Goal: Task Accomplishment & Management: Manage account settings

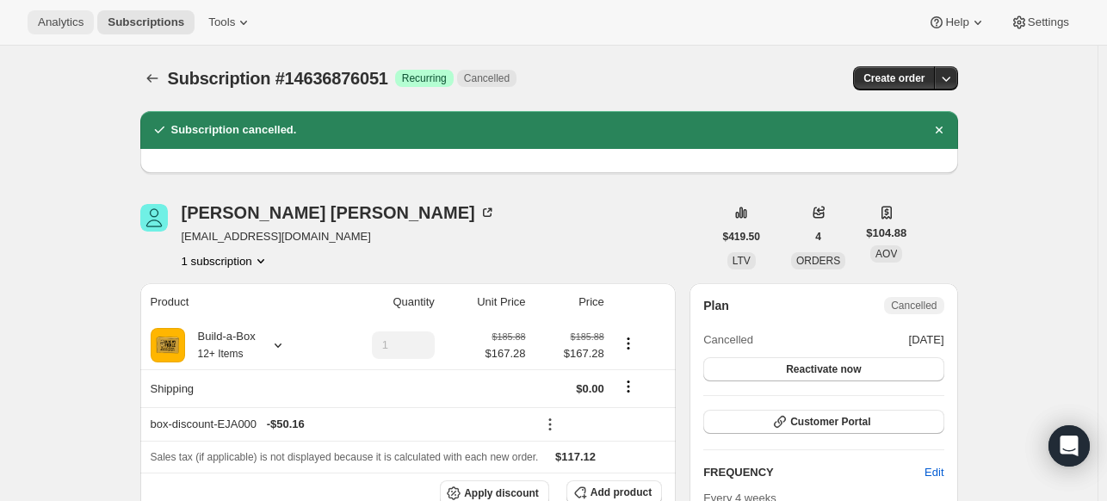
scroll to position [86, 0]
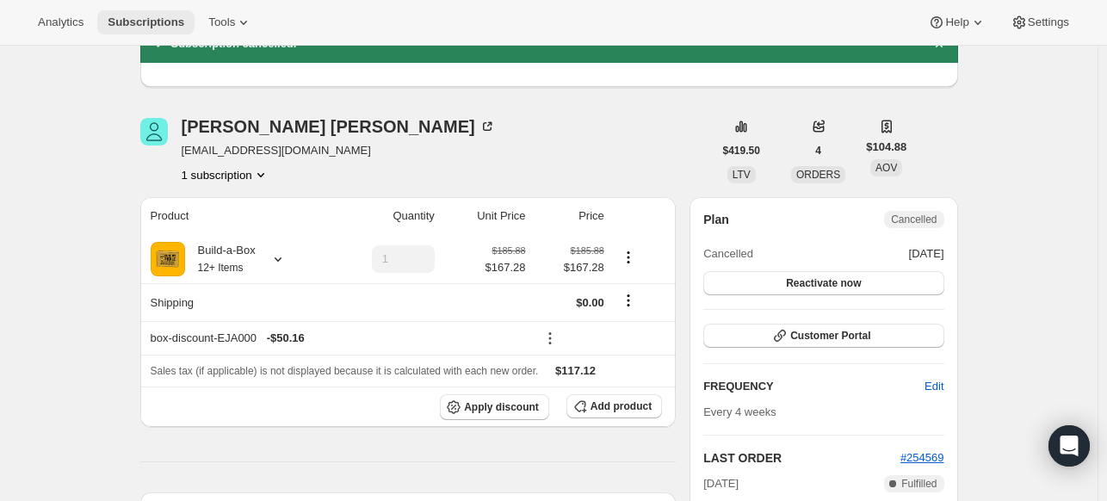
click at [114, 16] on span "Subscriptions" at bounding box center [146, 22] width 77 height 14
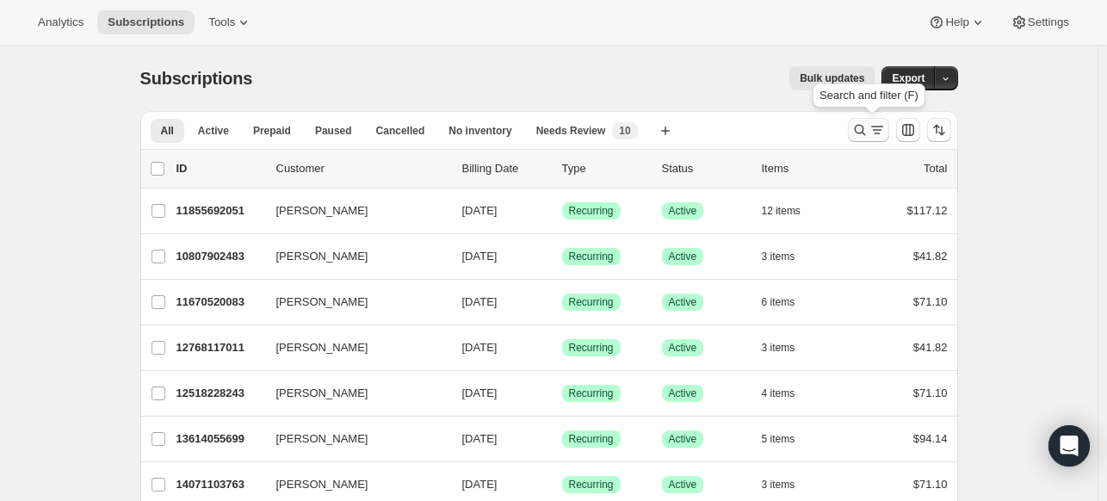
click at [860, 130] on icon "Search and filter results" at bounding box center [859, 129] width 17 height 17
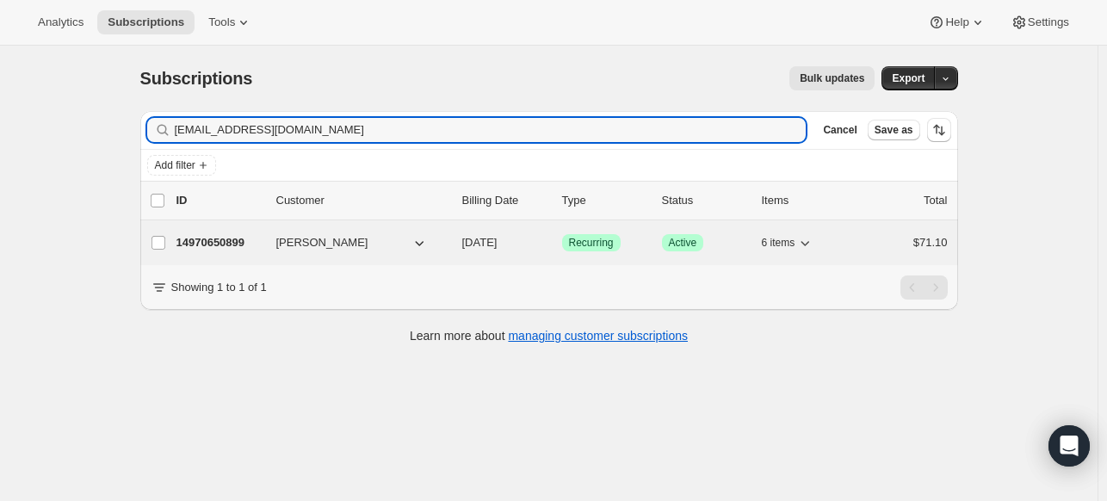
type input "[EMAIL_ADDRESS][DOMAIN_NAME]"
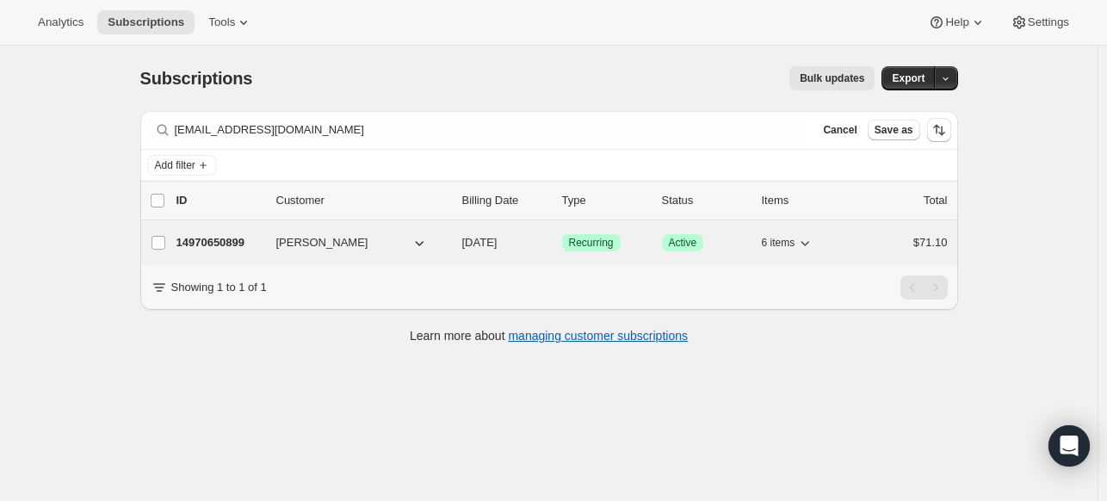
click at [244, 247] on p "14970650899" at bounding box center [219, 242] width 86 height 17
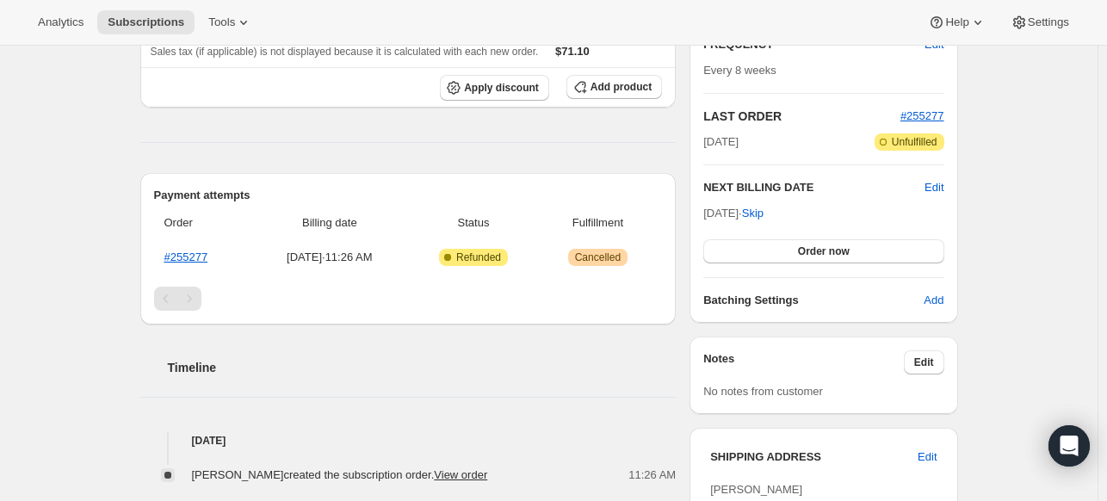
scroll to position [172, 0]
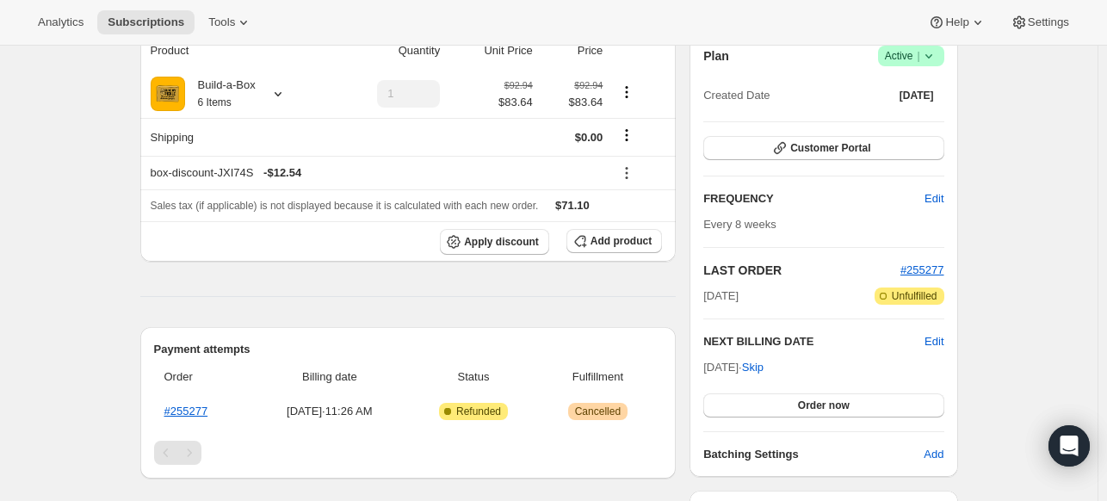
click at [937, 52] on icon at bounding box center [928, 55] width 17 height 17
click at [897, 126] on span "Cancel subscription" at bounding box center [908, 118] width 97 height 17
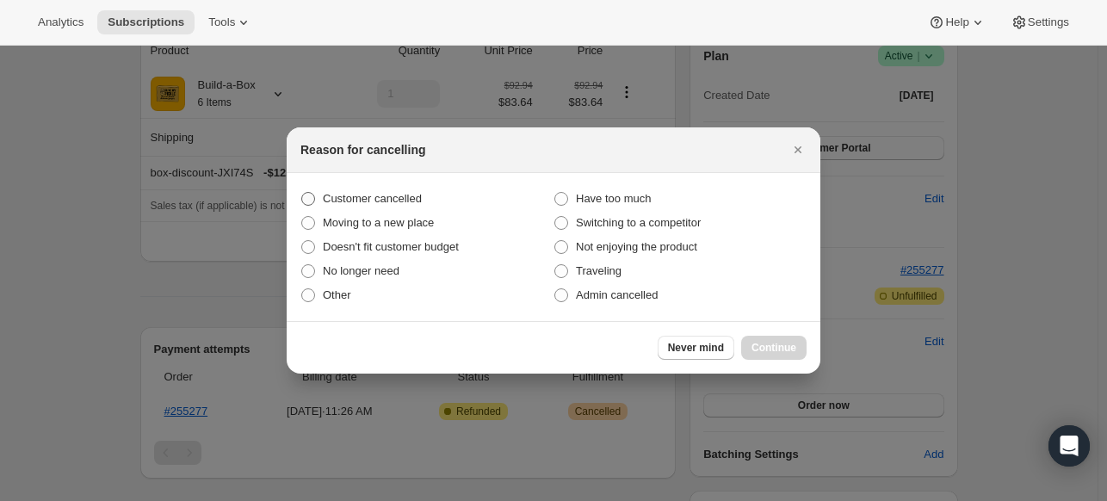
drag, startPoint x: 382, startPoint y: 192, endPoint x: 389, endPoint y: 203, distance: 13.1
click at [382, 193] on span "Customer cancelled" at bounding box center [372, 198] width 99 height 13
click at [302, 193] on input "Customer cancelled" at bounding box center [301, 192] width 1 height 1
radio input "true"
click at [793, 343] on span "Continue" at bounding box center [773, 348] width 45 height 14
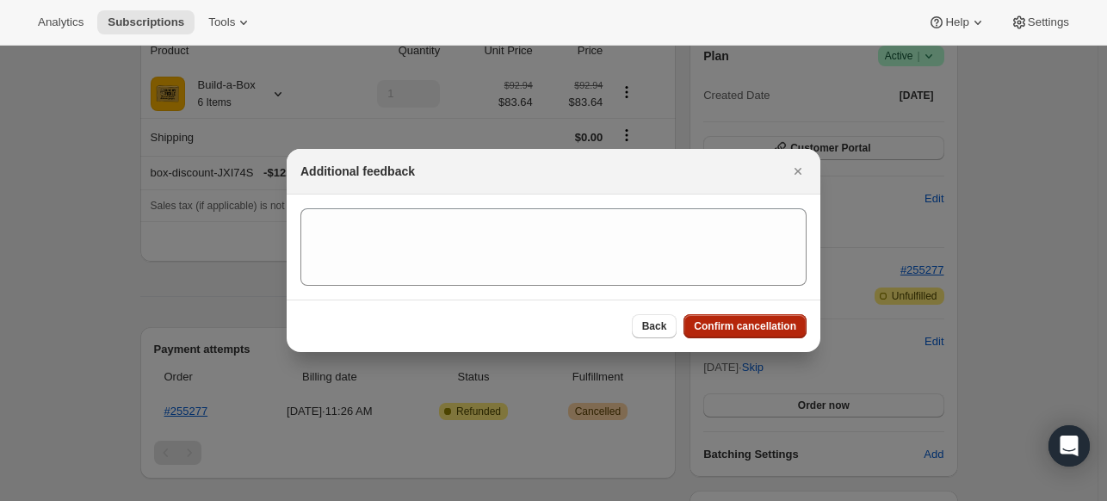
click at [776, 335] on button "Confirm cancellation" at bounding box center [744, 326] width 123 height 24
